Goal: Task Accomplishment & Management: Use online tool/utility

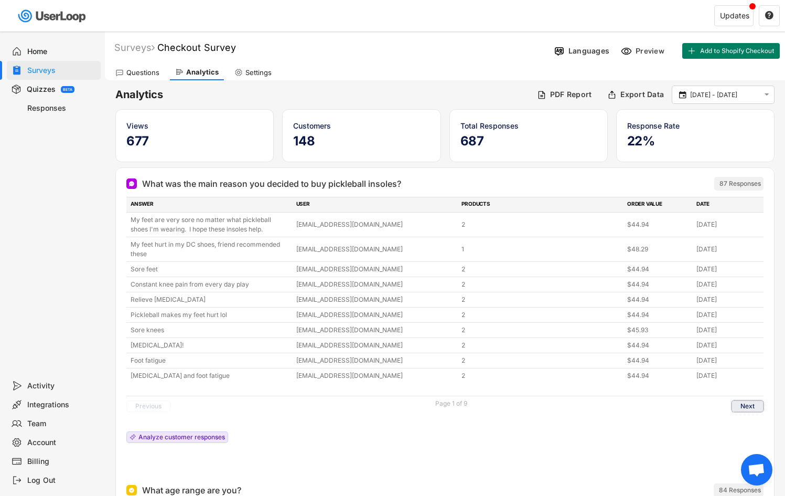
click at [740, 404] on button "Next" at bounding box center [748, 406] width 32 height 12
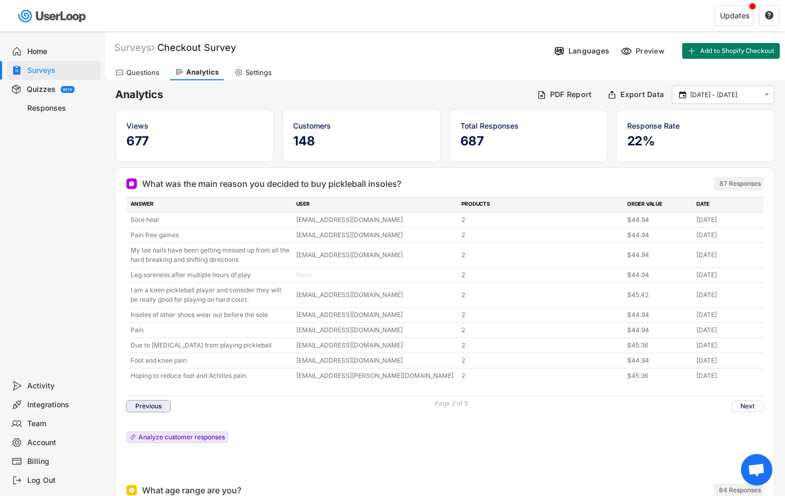
click at [152, 407] on button "Previous" at bounding box center [148, 406] width 44 height 12
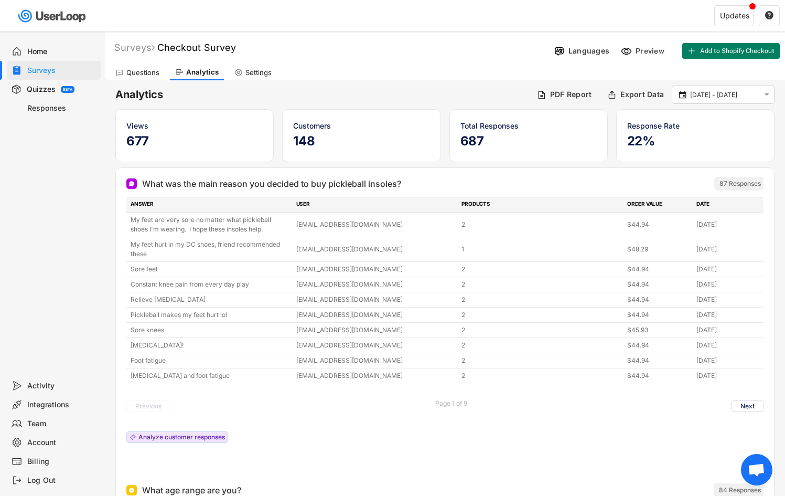
click at [125, 72] on div "Questions" at bounding box center [137, 73] width 55 height 16
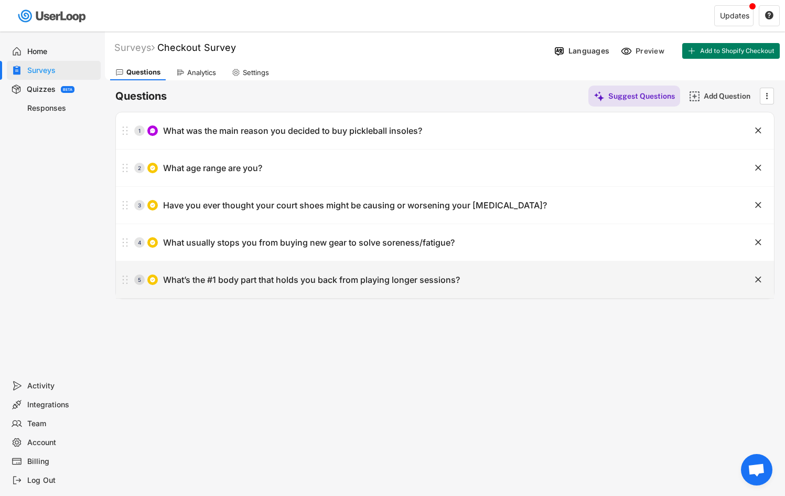
click at [698, 278] on div "5 What’s the #1 body part that holds you back from playing longer sessions?" at bounding box center [419, 279] width 606 height 21
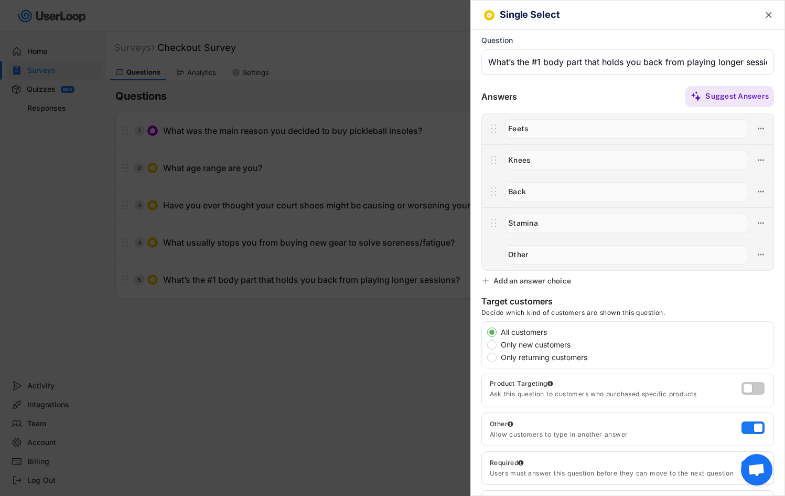
click at [323, 260] on div at bounding box center [392, 248] width 785 height 496
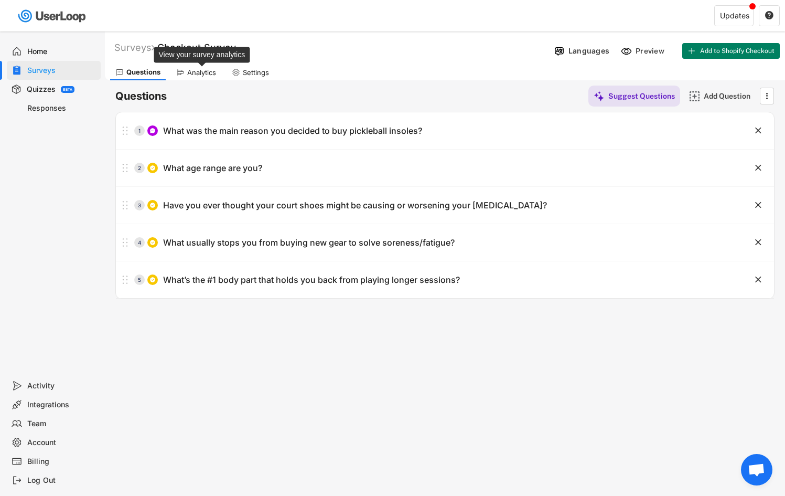
click at [196, 70] on div "Analytics" at bounding box center [201, 72] width 29 height 9
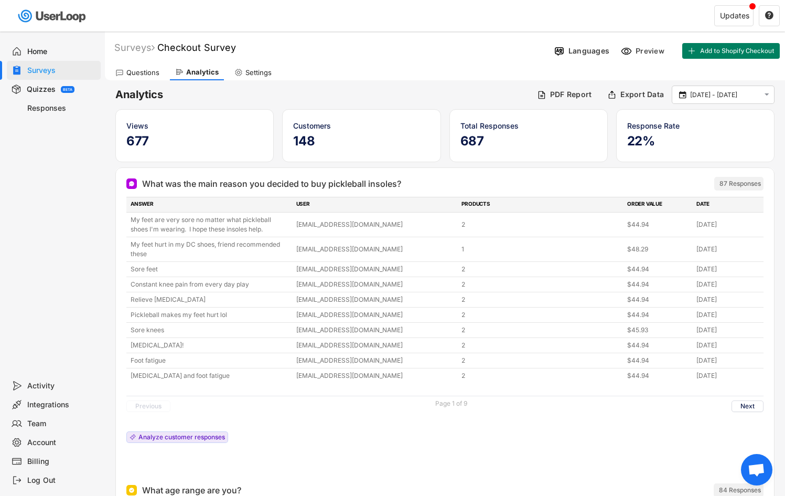
click at [149, 74] on div "Questions" at bounding box center [142, 72] width 33 height 9
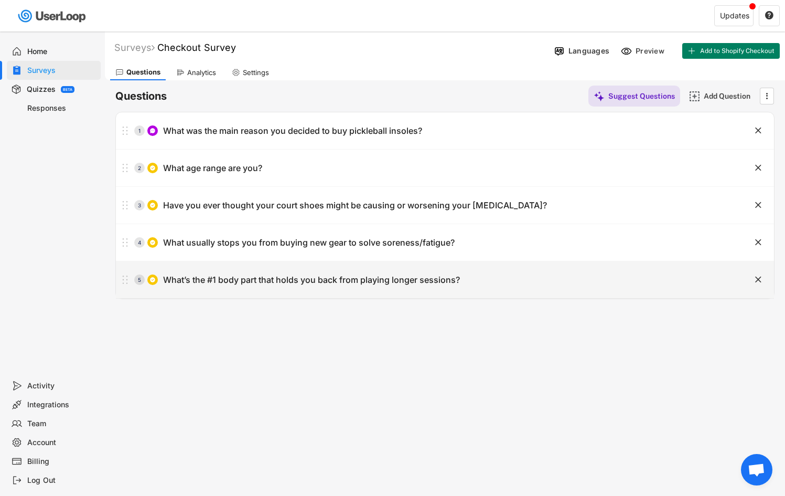
click at [759, 279] on text "" at bounding box center [759, 279] width 6 height 11
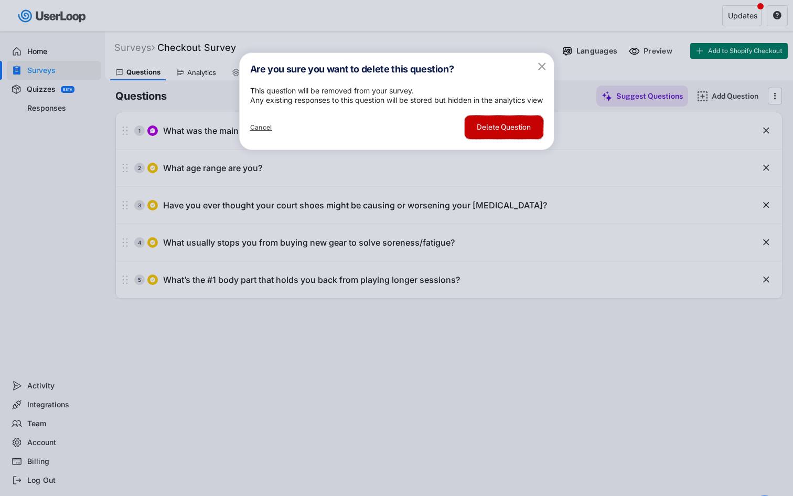
click at [492, 139] on button "Delete Question" at bounding box center [504, 127] width 79 height 24
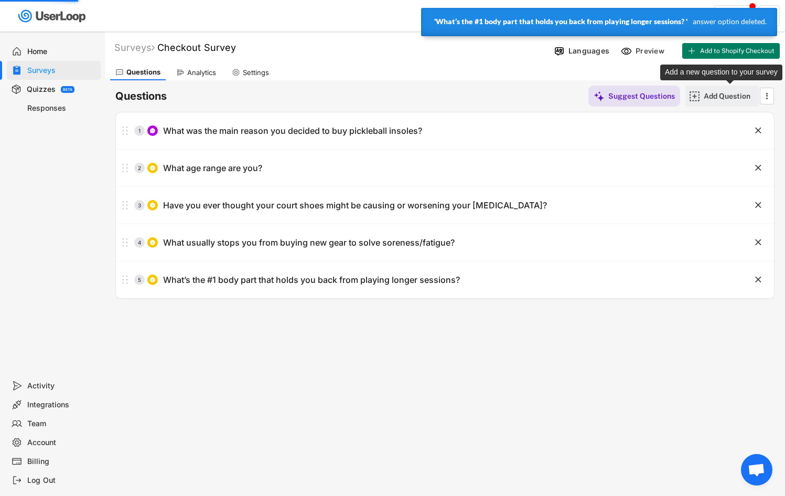
click at [716, 99] on div "Add Question" at bounding box center [730, 95] width 52 height 9
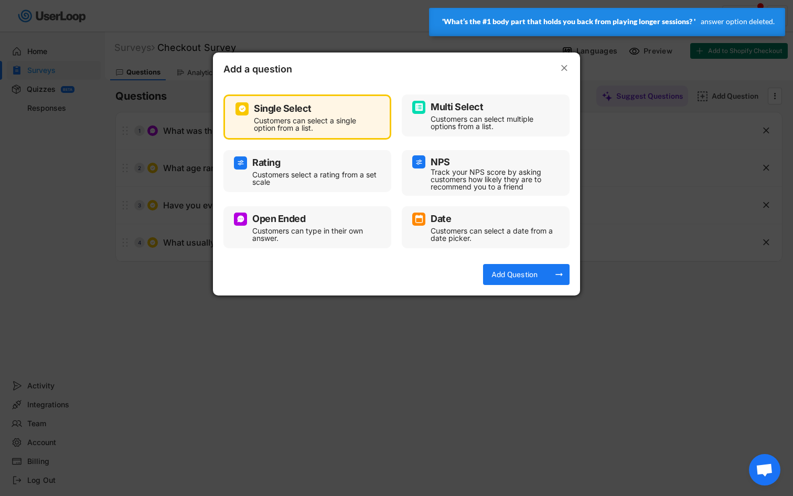
click at [304, 215] on div "Open Ended" at bounding box center [278, 218] width 53 height 9
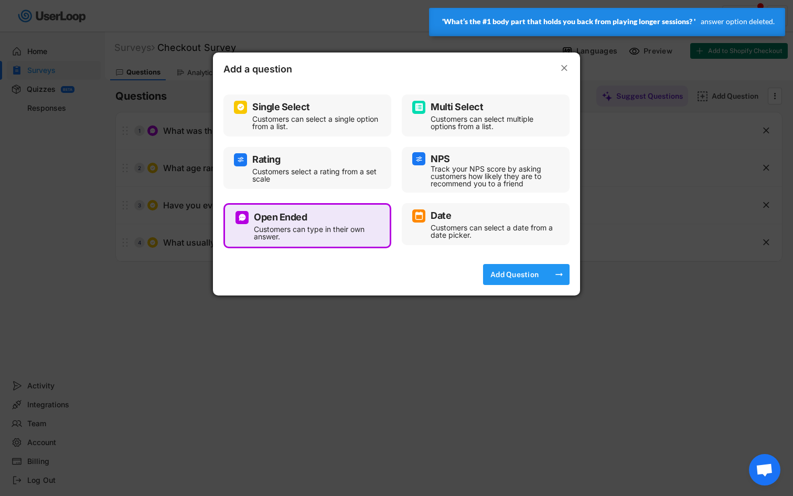
click at [521, 268] on div "Add Question" at bounding box center [515, 274] width 52 height 21
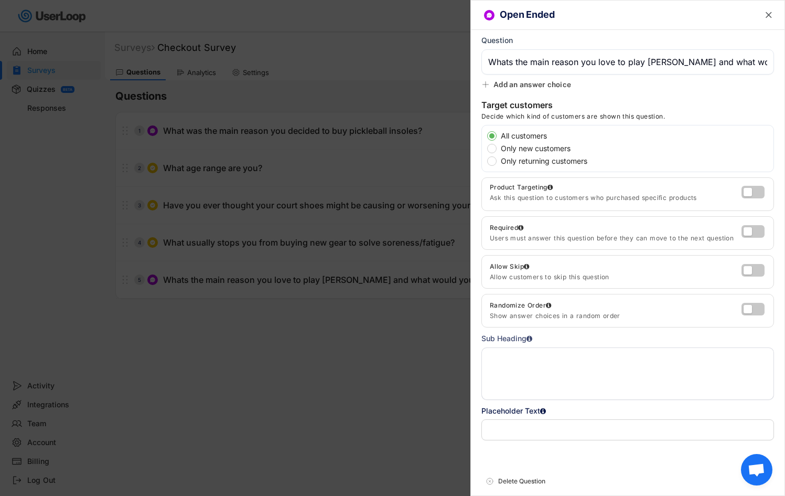
click at [557, 62] on input "input" at bounding box center [628, 61] width 293 height 25
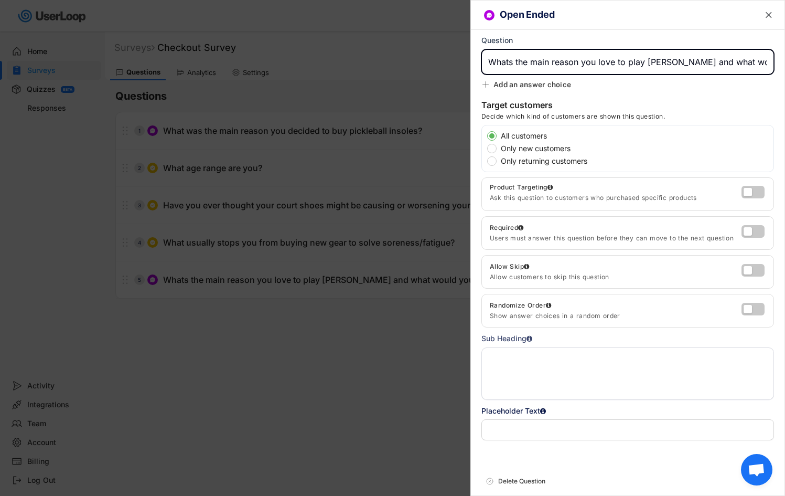
click at [557, 62] on input "input" at bounding box center [628, 61] width 293 height 25
paste input "What do you love most about playing pickleball, and what would you miss if you …"
type input "What do you love most about playing pickleball, and what would you miss if you …"
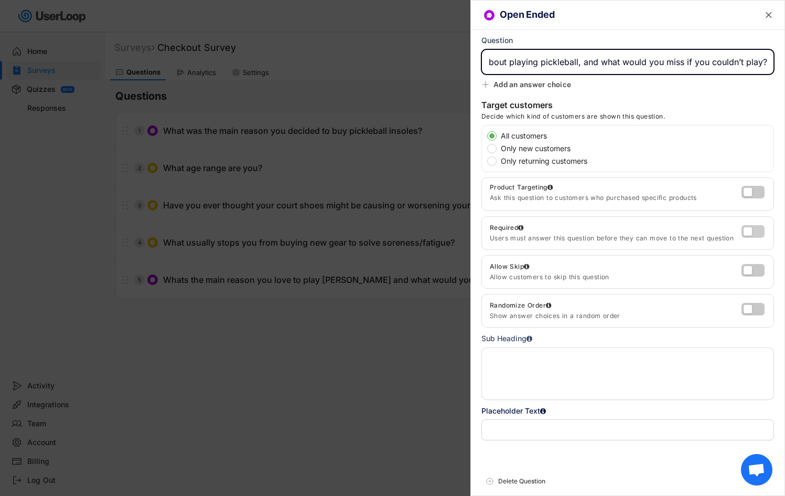
click at [739, 232] on label at bounding box center [750, 228] width 23 height 13
click at [0, 0] on input "checkbox" at bounding box center [0, 0] width 0 height 0
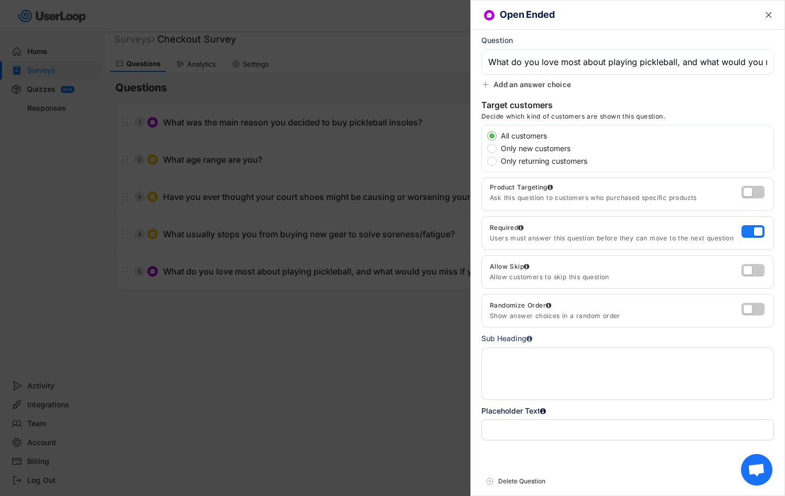
scroll to position [0, 0]
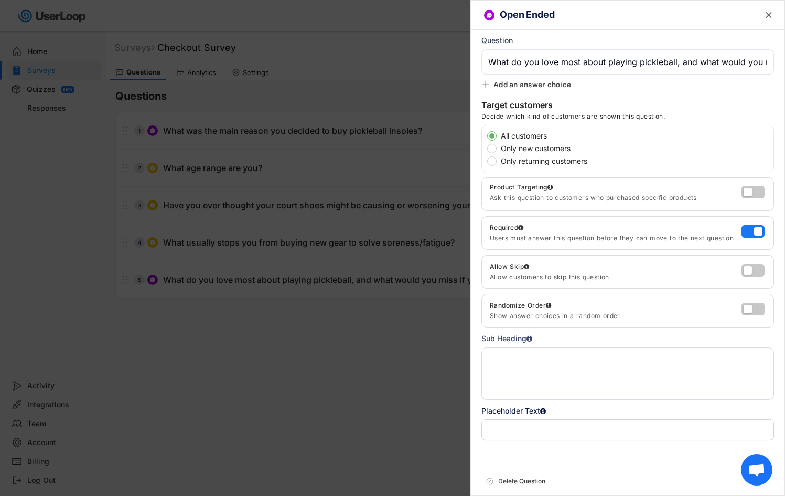
click at [379, 319] on div at bounding box center [392, 248] width 785 height 496
